Goal: Navigation & Orientation: Go to known website

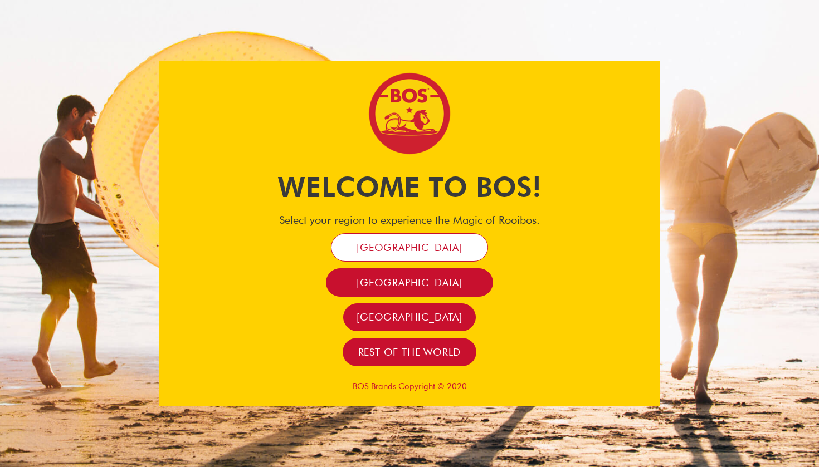
click at [404, 244] on span "[GEOGRAPHIC_DATA]" at bounding box center [409, 247] width 106 height 13
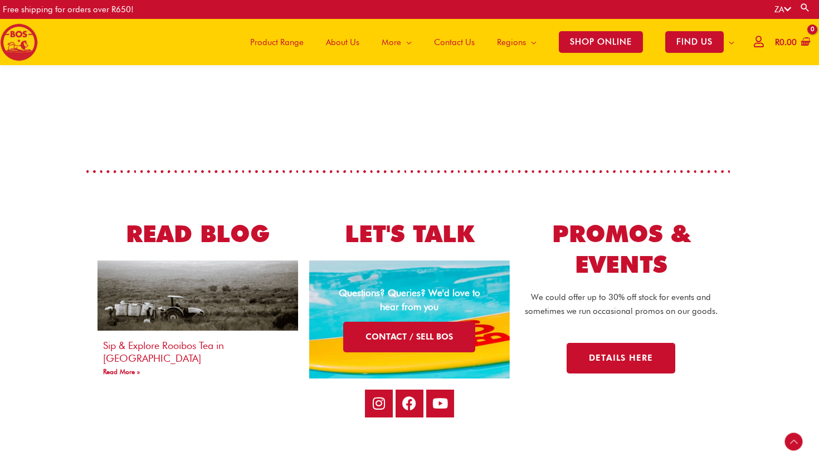
scroll to position [1879, 0]
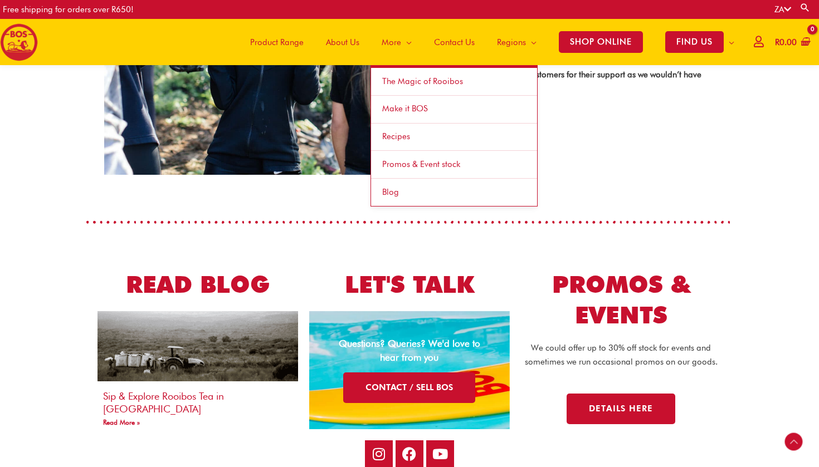
click at [381, 38] on span "More" at bounding box center [390, 42] width 19 height 33
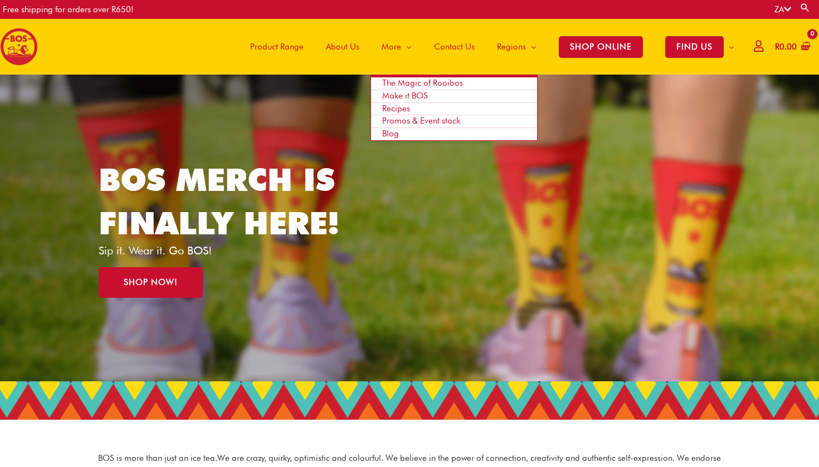
click at [405, 122] on span "Promos & Event stock" at bounding box center [421, 121] width 78 height 10
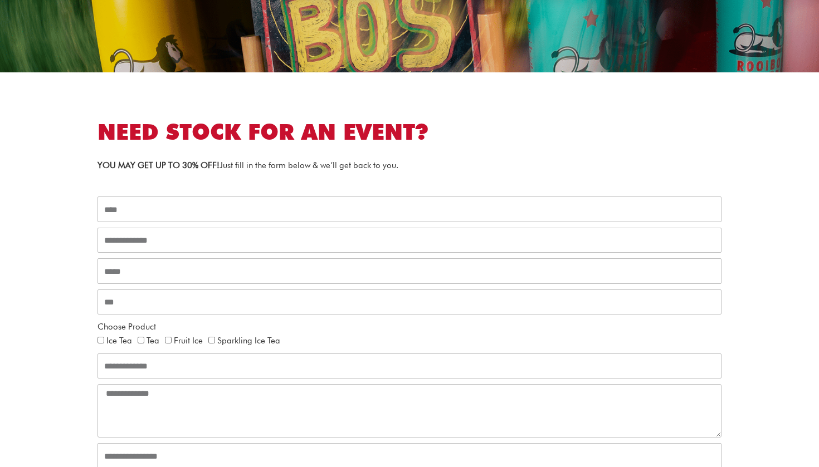
scroll to position [271, 0]
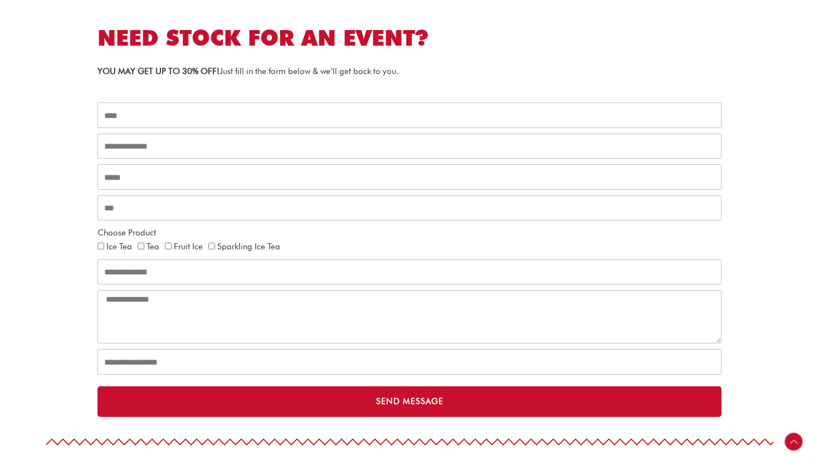
click at [206, 247] on span "Fruit Ice" at bounding box center [186, 247] width 43 height 14
click at [214, 247] on span "Sparkling Ice Tea" at bounding box center [246, 247] width 77 height 14
drag, startPoint x: 272, startPoint y: 246, endPoint x: 154, endPoint y: 242, distance: 118.7
click at [154, 242] on div "Ice Tea Tea Fruit Ice Sparkling Ice Tea" at bounding box center [409, 247] width 624 height 14
click at [221, 240] on span "Sparkling Ice Tea" at bounding box center [246, 247] width 77 height 14
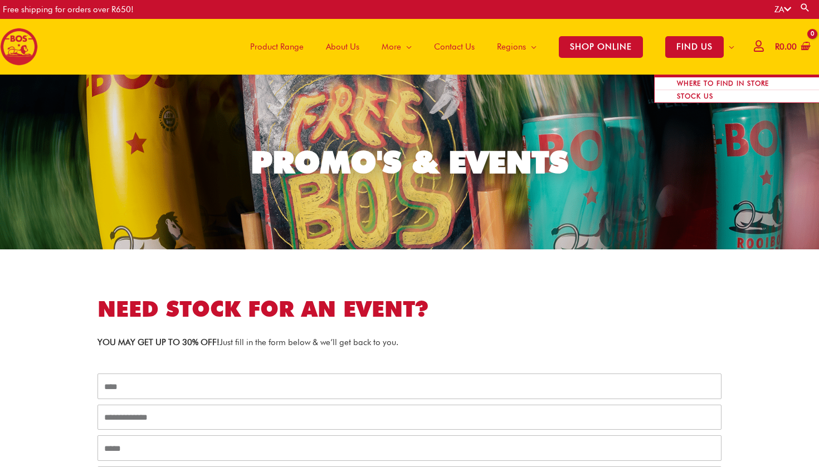
scroll to position [0, 0]
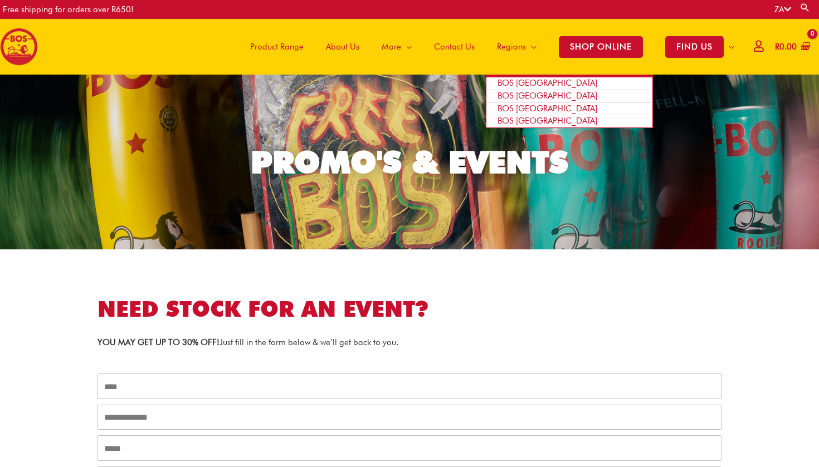
click at [497, 46] on span "Regions" at bounding box center [511, 46] width 29 height 33
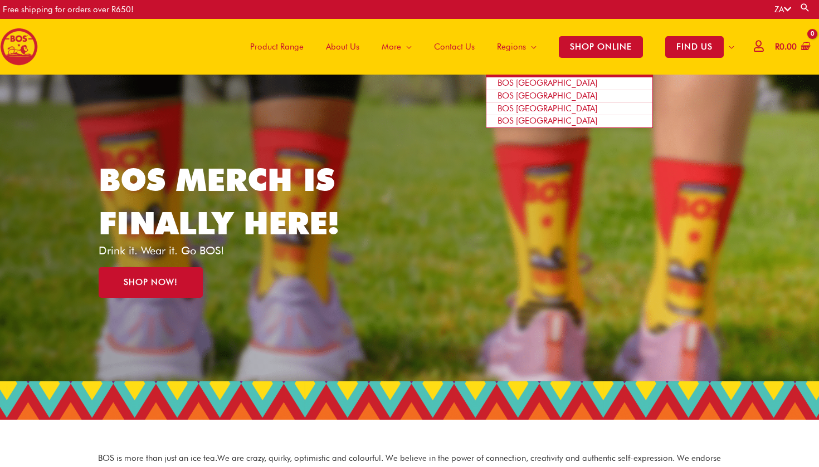
click at [501, 95] on span "BOS [GEOGRAPHIC_DATA]" at bounding box center [547, 96] width 100 height 10
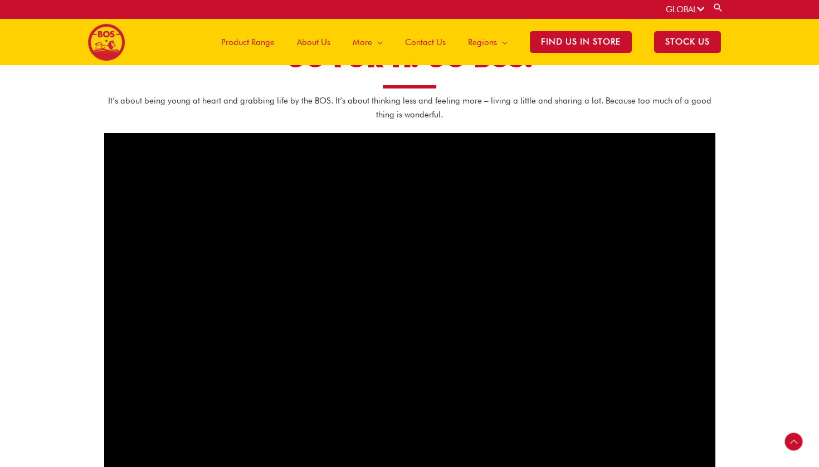
scroll to position [533, 0]
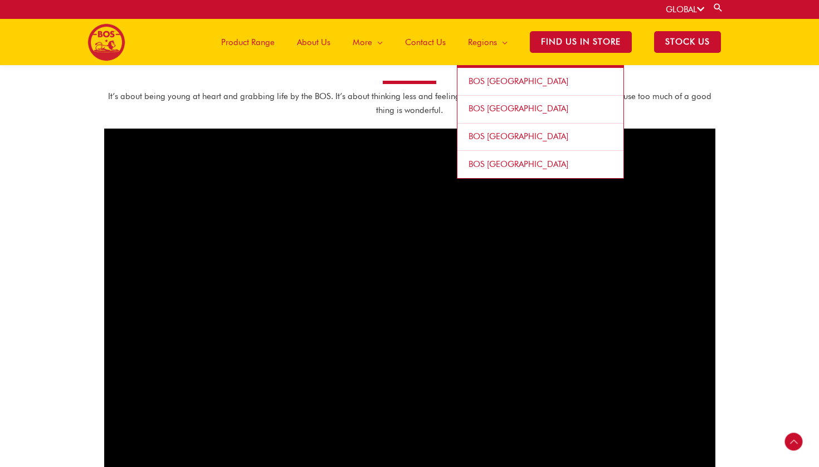
click at [468, 84] on span "BOS [GEOGRAPHIC_DATA]" at bounding box center [518, 81] width 100 height 10
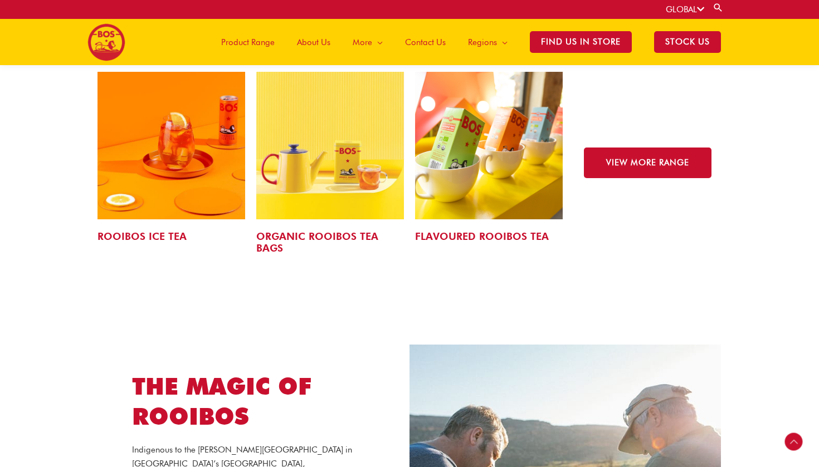
scroll to position [1784, 0]
click at [613, 159] on span "VIEW MORE RANGE" at bounding box center [647, 163] width 83 height 8
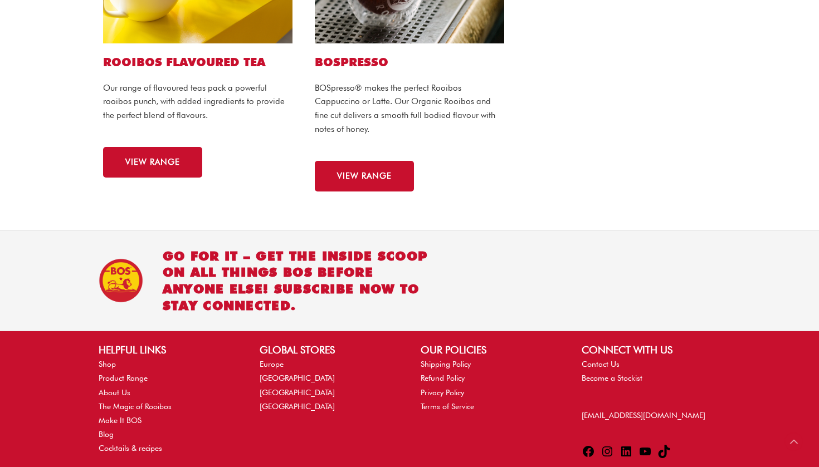
scroll to position [856, 0]
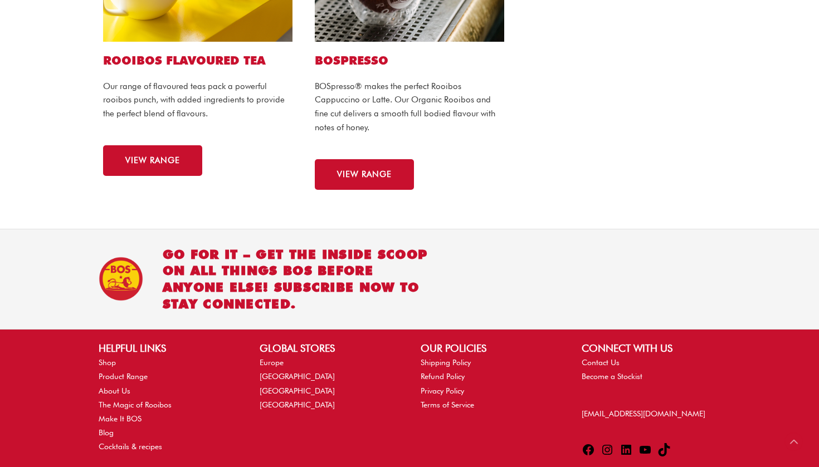
click at [271, 363] on li "Europe" at bounding box center [329, 363] width 139 height 14
click at [271, 358] on link "Europe" at bounding box center [272, 362] width 24 height 9
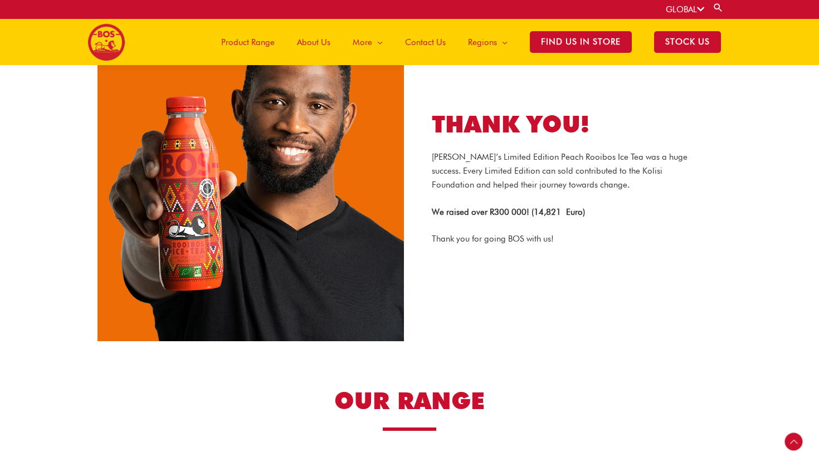
scroll to position [1373, 0]
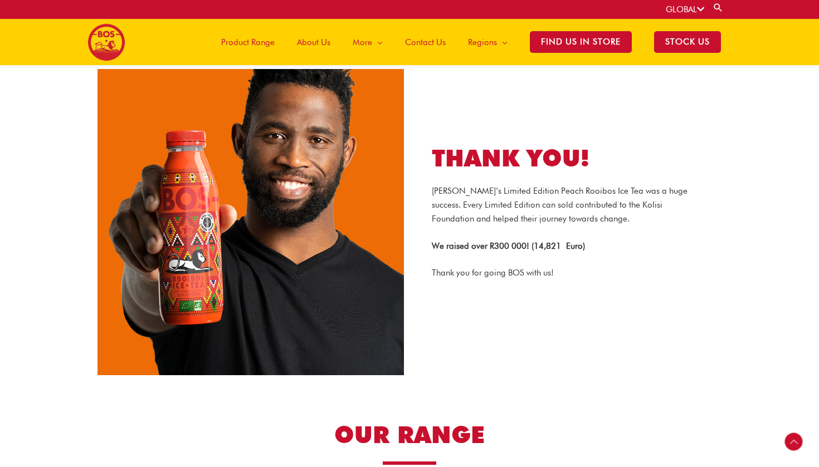
scroll to position [1343, 0]
